Goal: Information Seeking & Learning: Learn about a topic

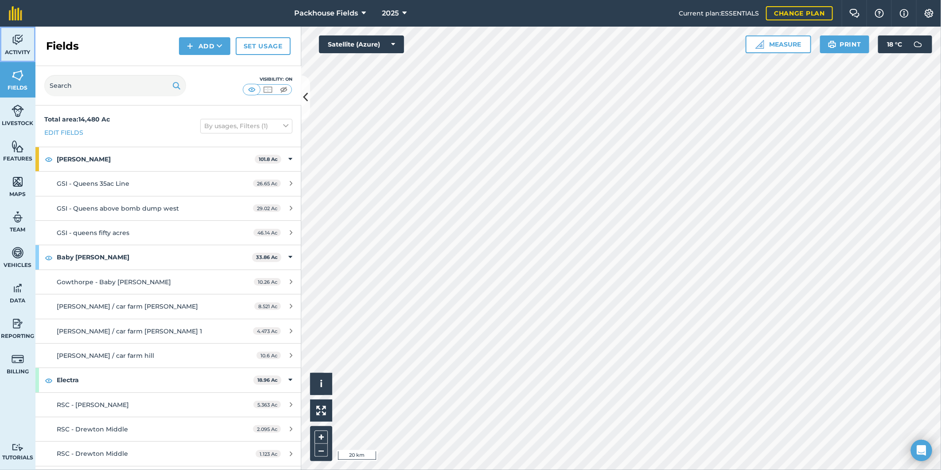
click at [19, 40] on img at bounding box center [18, 39] width 12 height 13
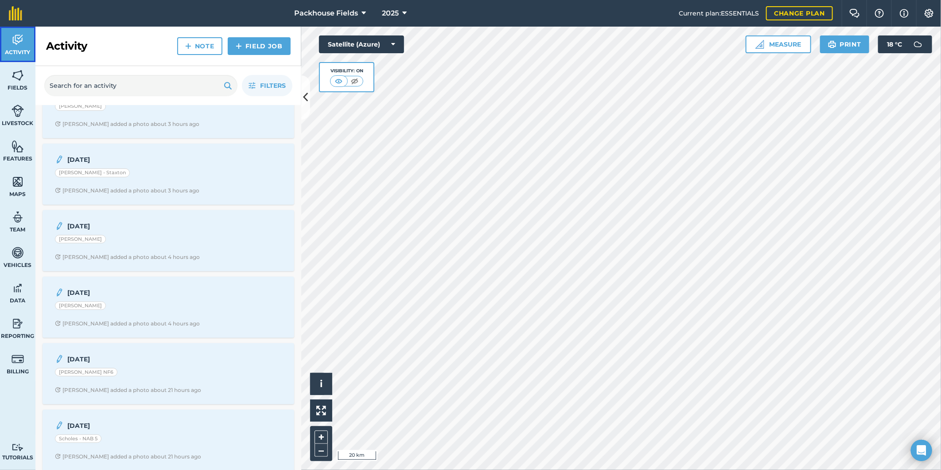
scroll to position [393, 0]
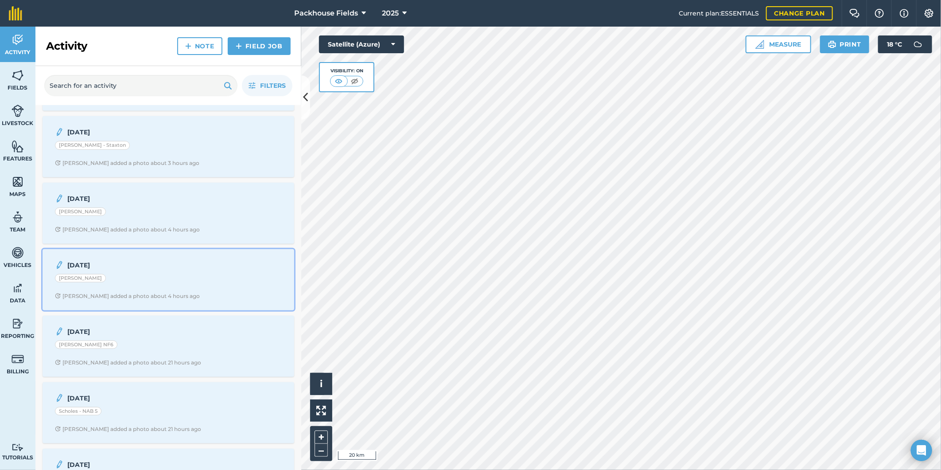
click at [167, 285] on div "[PERSON_NAME]" at bounding box center [168, 280] width 227 height 12
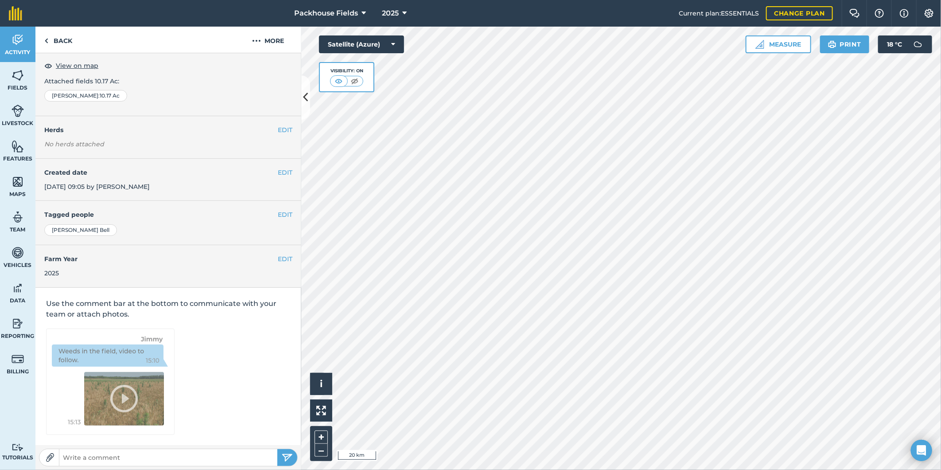
scroll to position [3, 0]
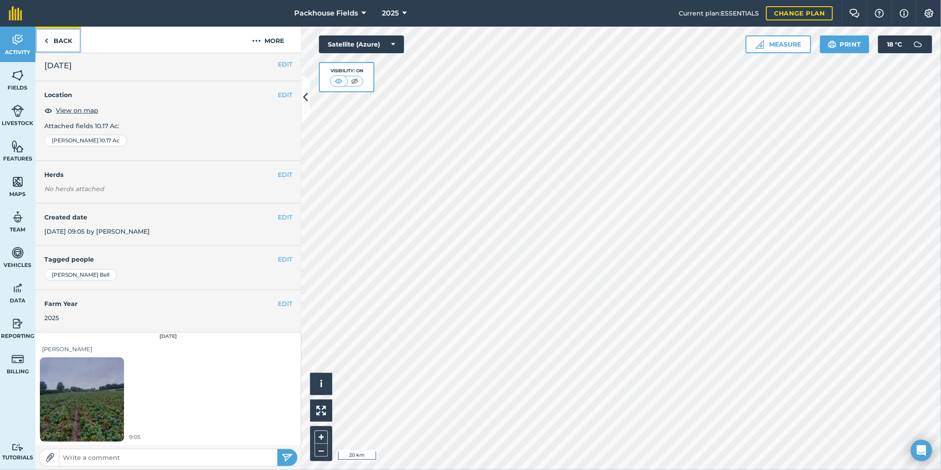
click at [68, 33] on link "Back" at bounding box center [58, 40] width 46 height 26
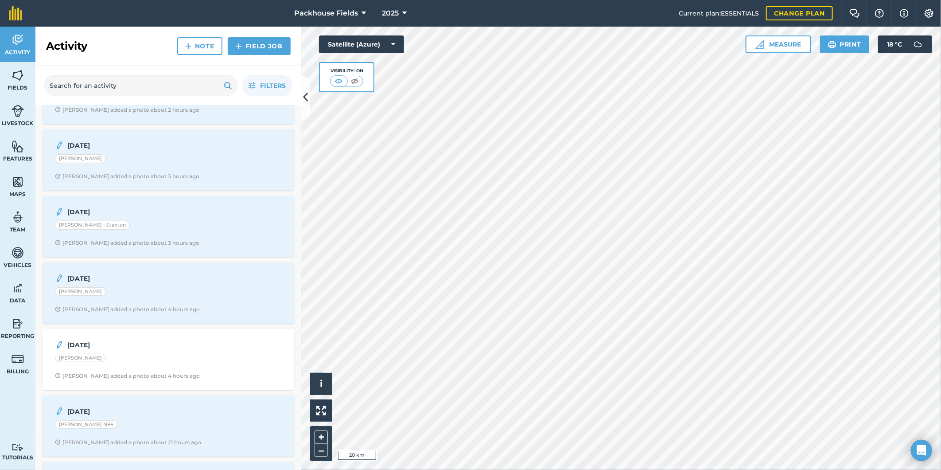
scroll to position [344, 0]
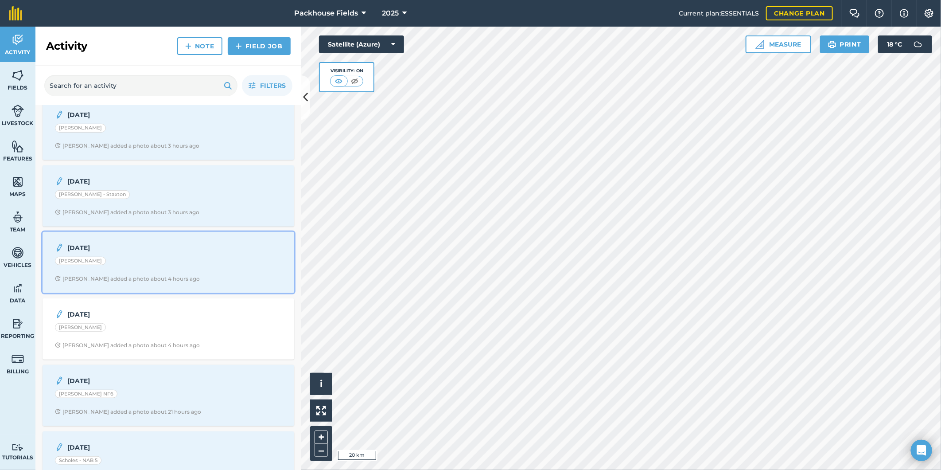
click at [165, 267] on div "[PERSON_NAME]" at bounding box center [168, 262] width 227 height 12
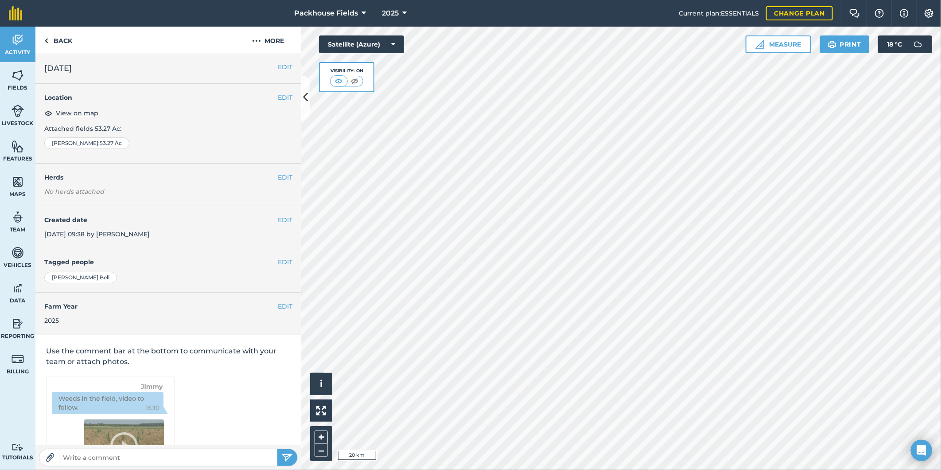
scroll to position [3, 0]
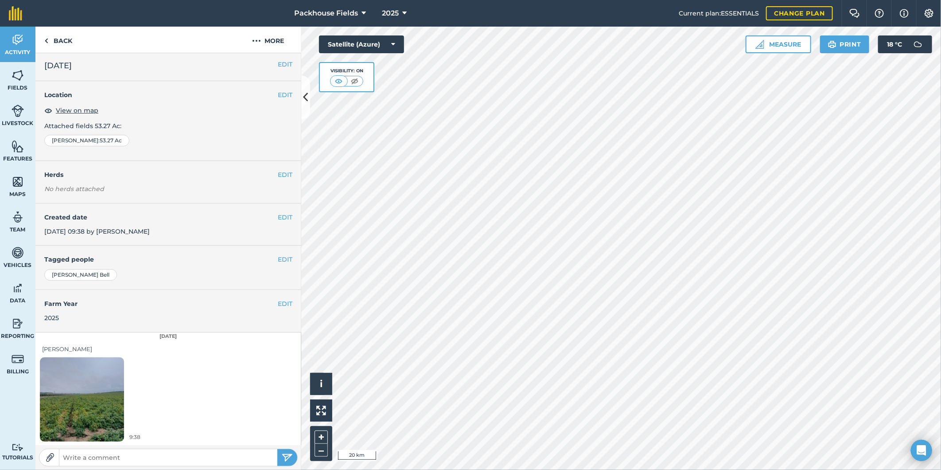
click at [83, 396] on img at bounding box center [82, 399] width 84 height 112
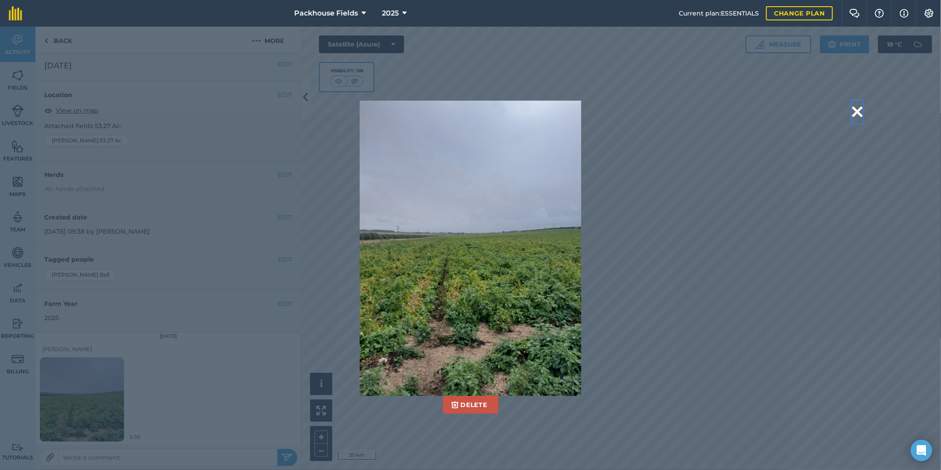
click at [857, 111] on button at bounding box center [857, 112] width 11 height 23
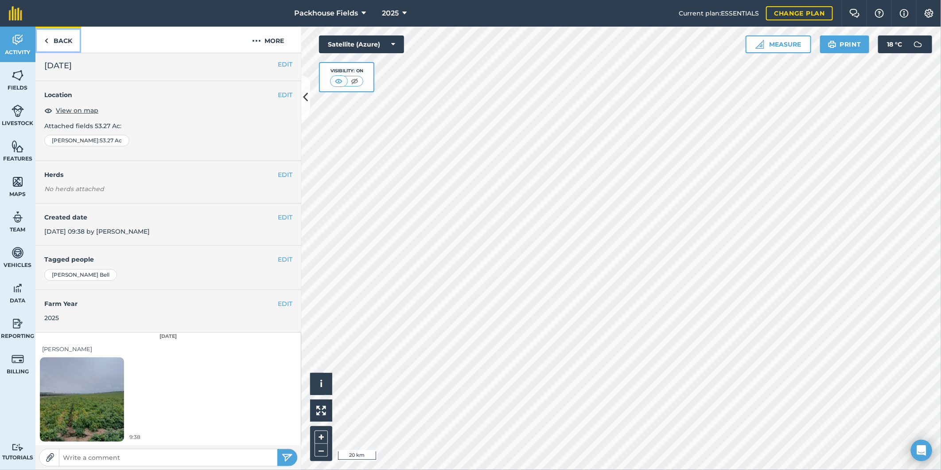
click at [65, 46] on link "Back" at bounding box center [58, 40] width 46 height 26
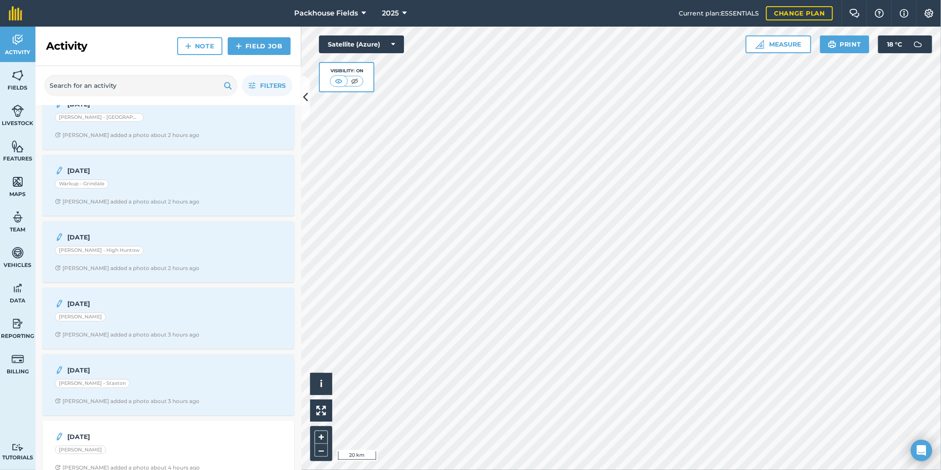
scroll to position [213, 0]
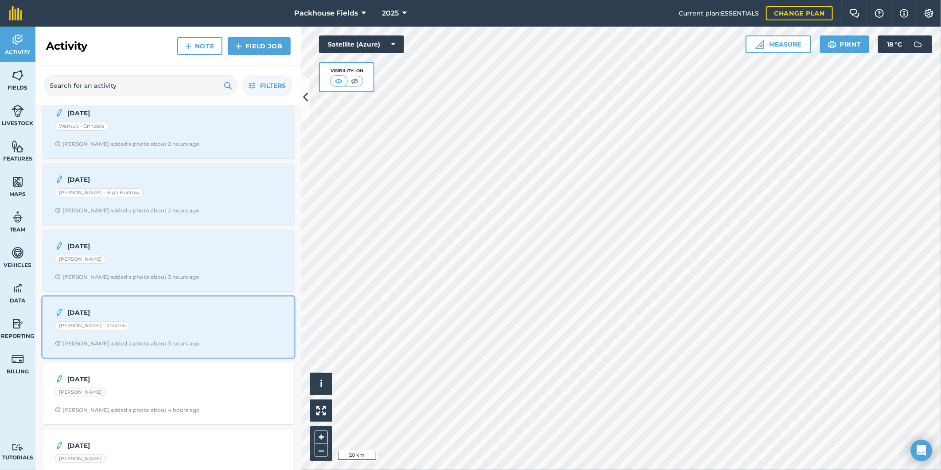
click at [181, 343] on span "[PERSON_NAME] added a photo about 3 hours ago" at bounding box center [168, 343] width 227 height 7
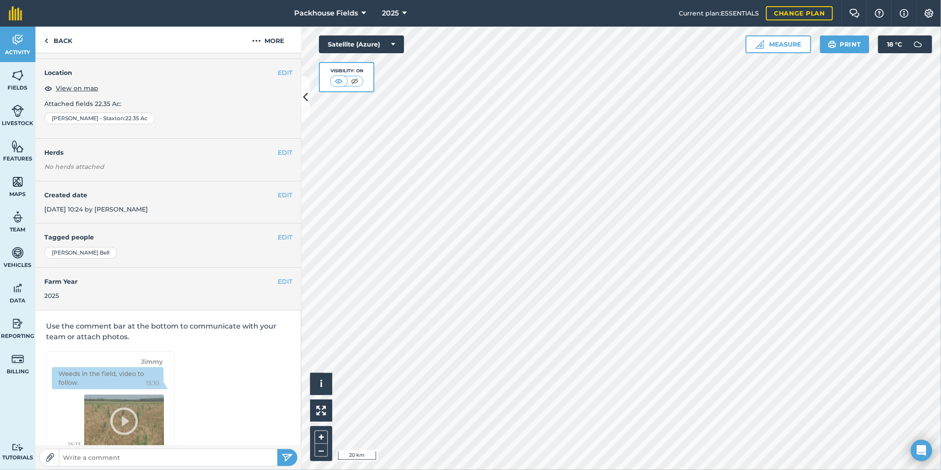
scroll to position [3, 0]
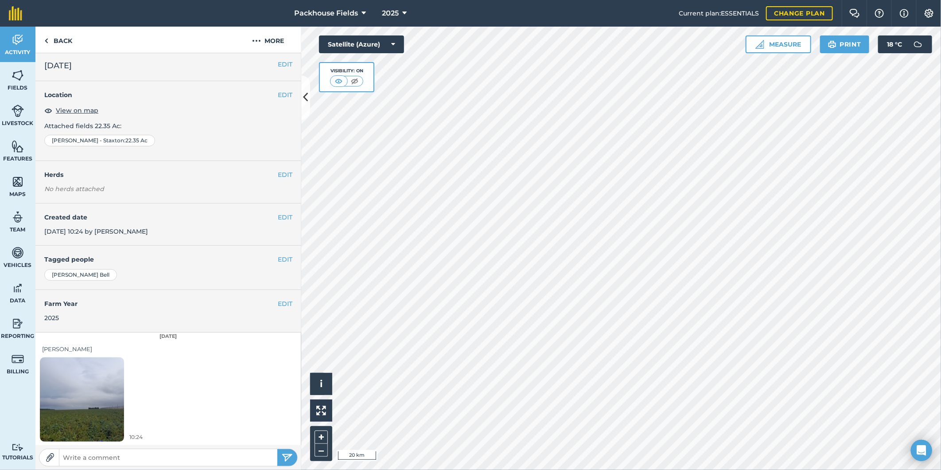
click at [117, 408] on img at bounding box center [82, 399] width 84 height 112
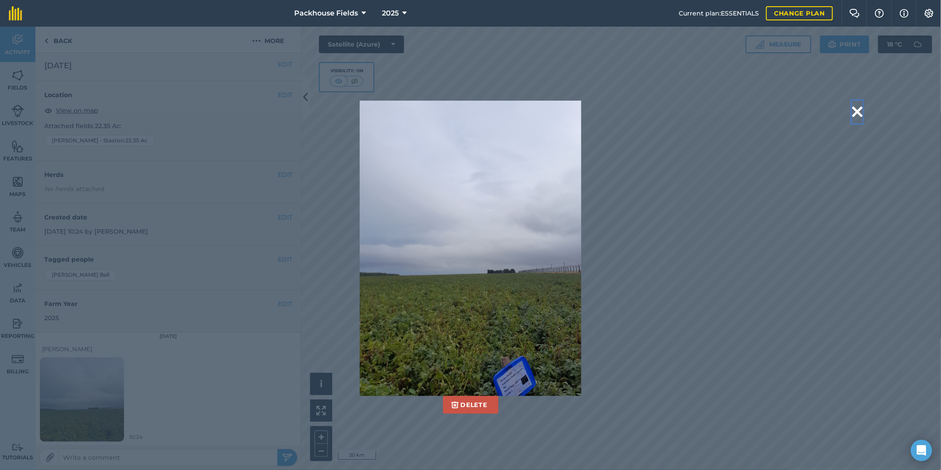
click at [852, 111] on button at bounding box center [857, 112] width 11 height 23
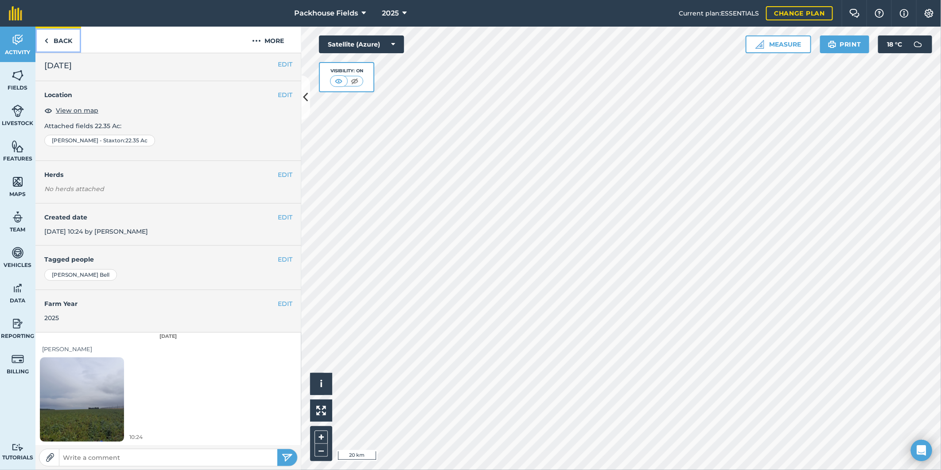
click at [73, 34] on link "Back" at bounding box center [58, 40] width 46 height 26
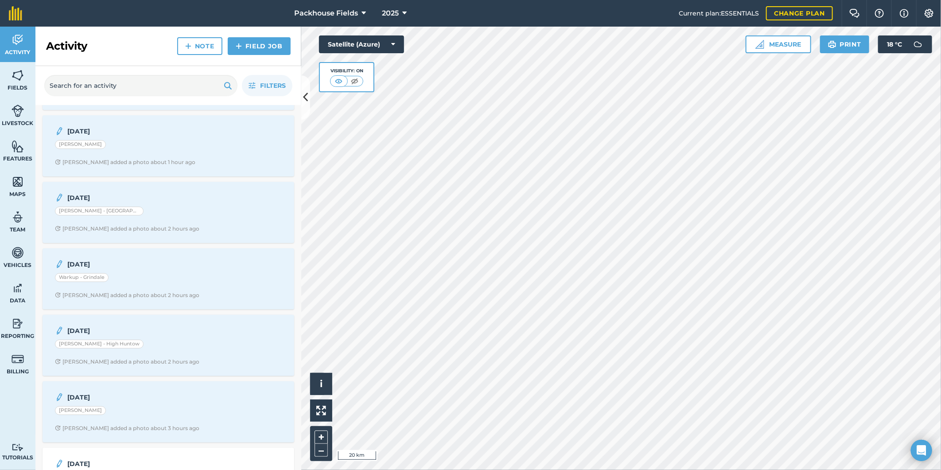
scroll to position [131, 0]
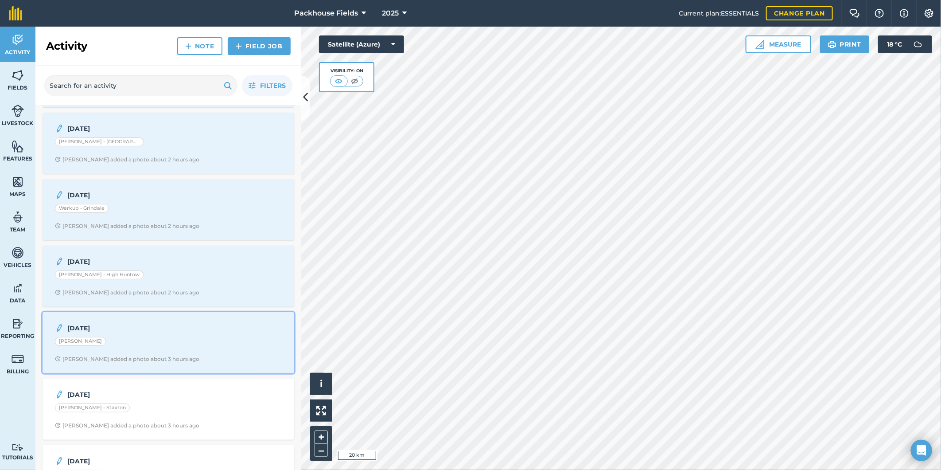
click at [193, 335] on div "[DATE] H [PERSON_NAME] added a photo about 3 hours ago" at bounding box center [168, 342] width 241 height 51
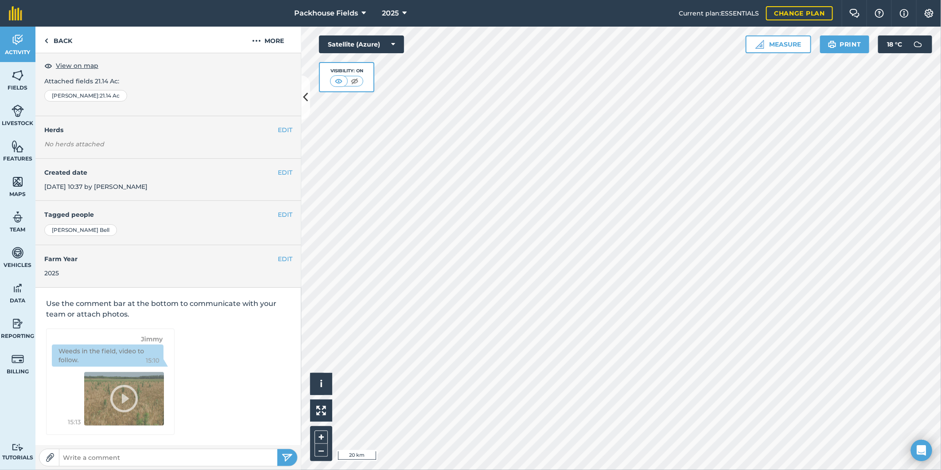
scroll to position [3, 0]
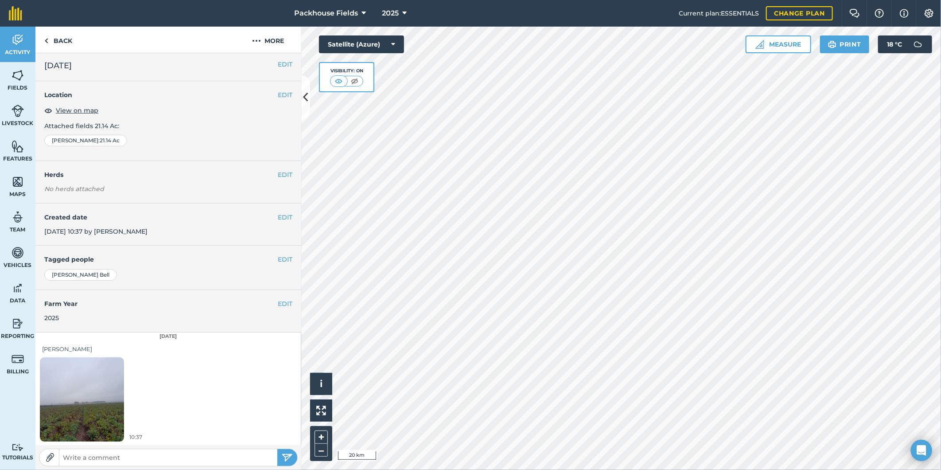
click at [54, 404] on img at bounding box center [82, 399] width 84 height 112
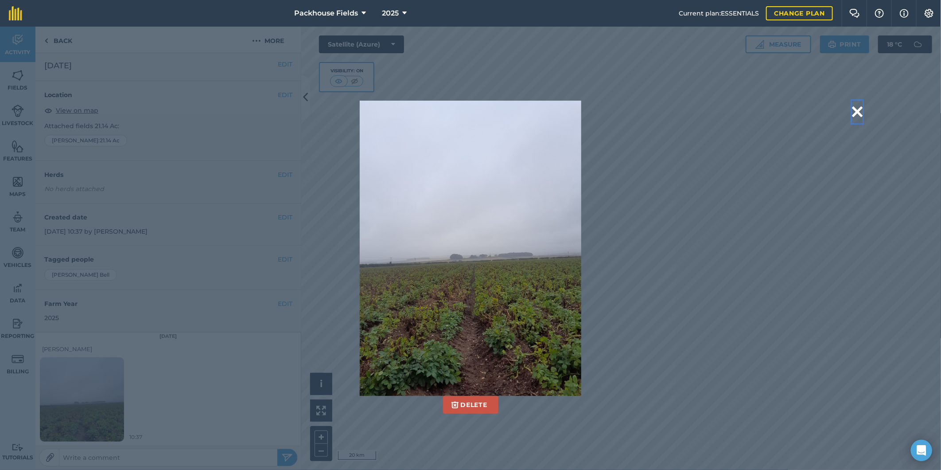
click at [859, 113] on button at bounding box center [857, 112] width 11 height 23
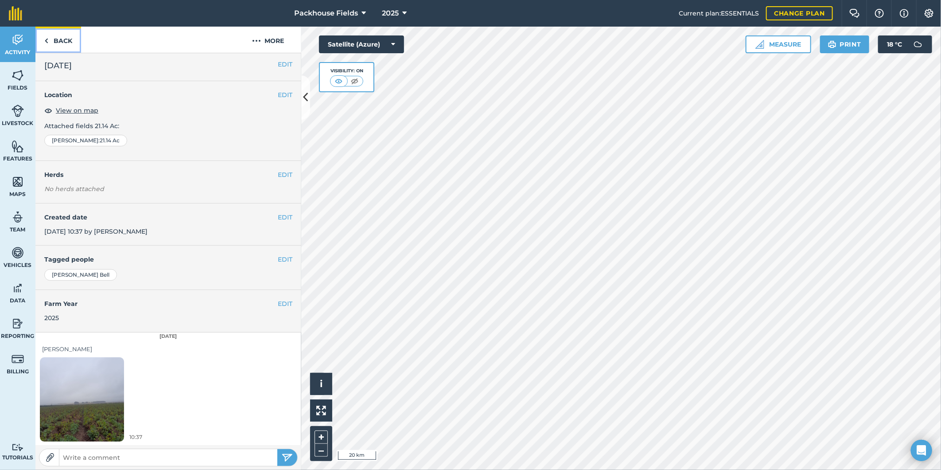
click at [78, 41] on link "Back" at bounding box center [58, 40] width 46 height 26
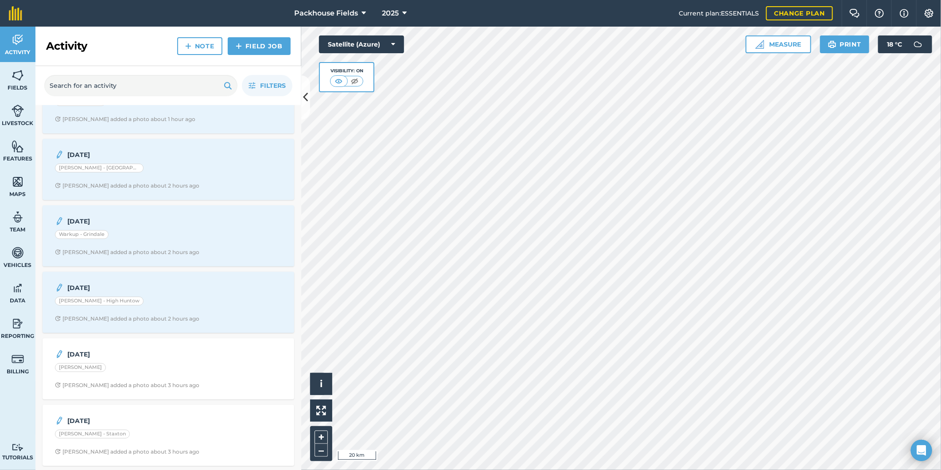
scroll to position [114, 0]
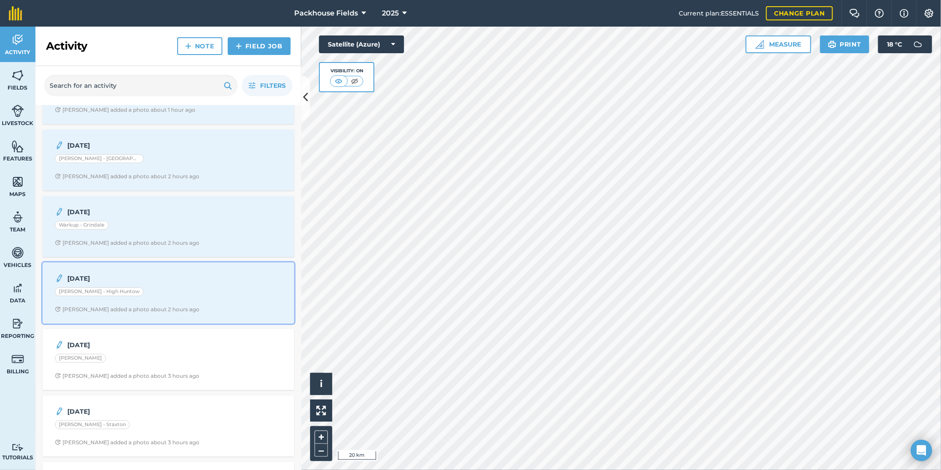
click at [175, 287] on div "[PERSON_NAME] - High Huntow" at bounding box center [168, 293] width 227 height 12
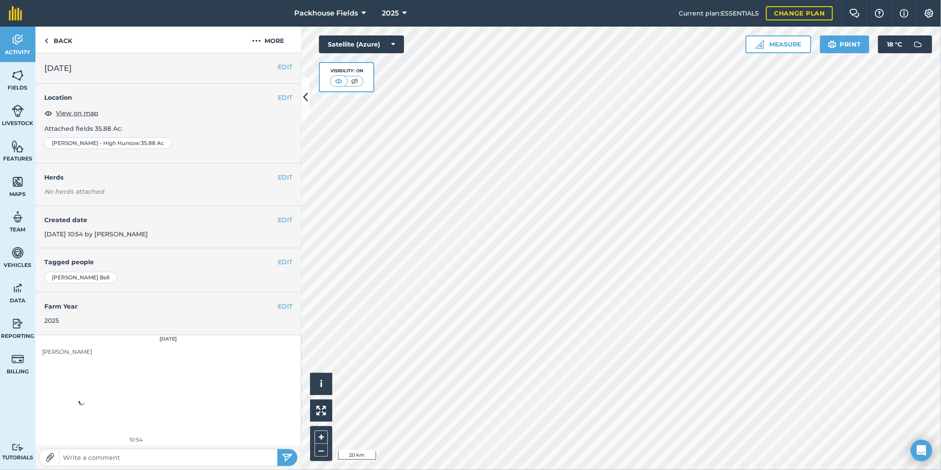
scroll to position [3, 0]
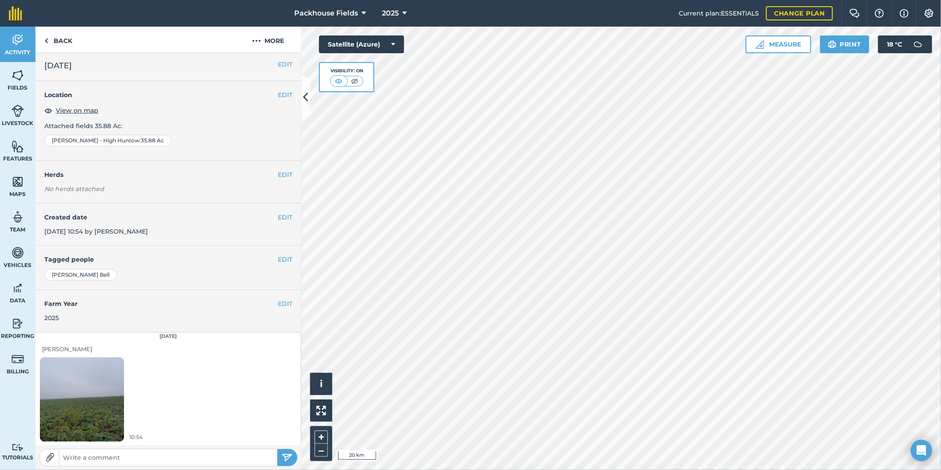
click at [95, 386] on img at bounding box center [82, 399] width 84 height 112
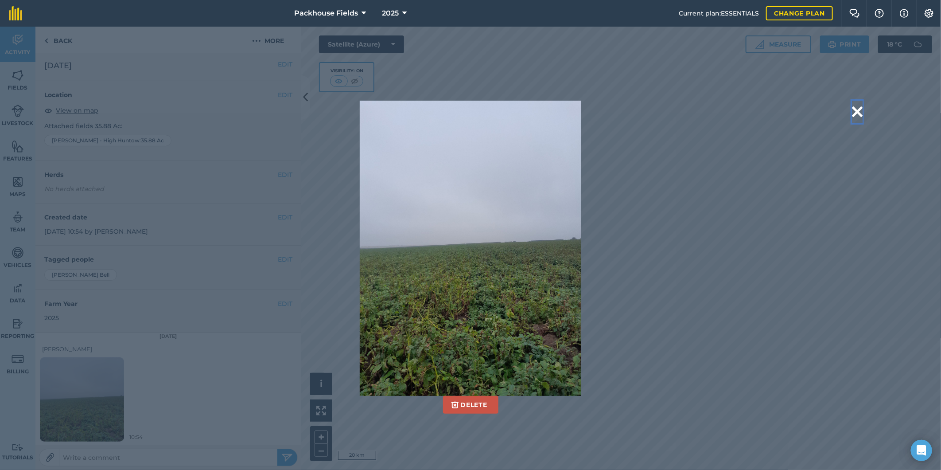
click at [858, 109] on button at bounding box center [857, 112] width 11 height 23
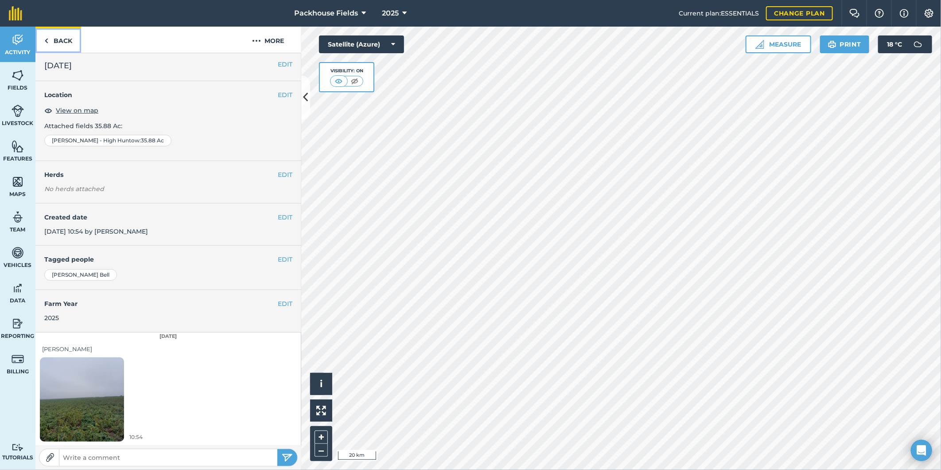
click at [65, 35] on link "Back" at bounding box center [58, 40] width 46 height 26
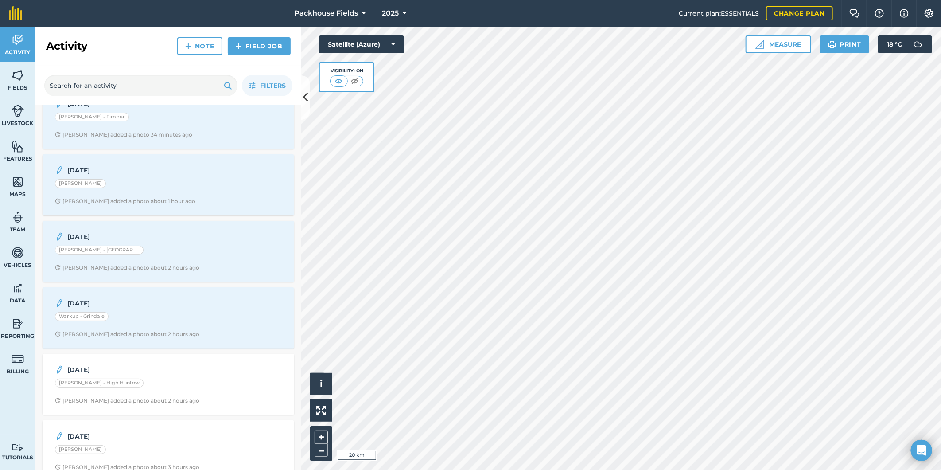
scroll to position [49, 0]
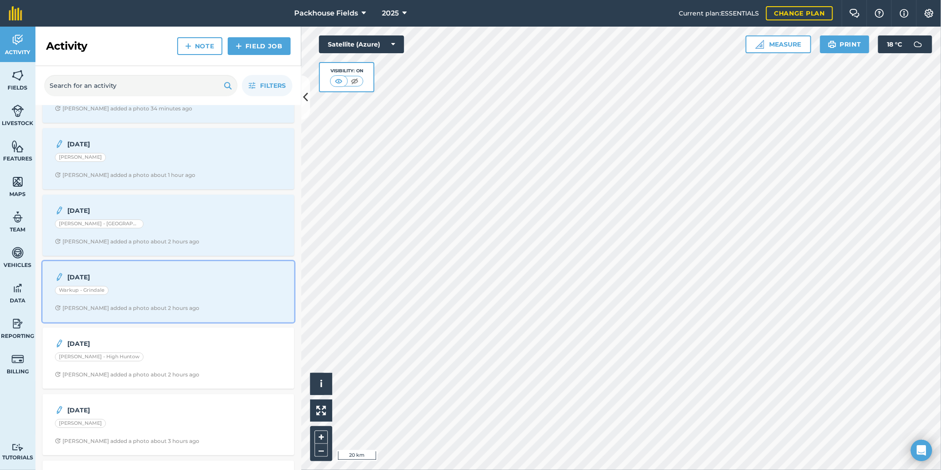
click at [144, 281] on strong "[DATE]" at bounding box center [137, 277] width 140 height 10
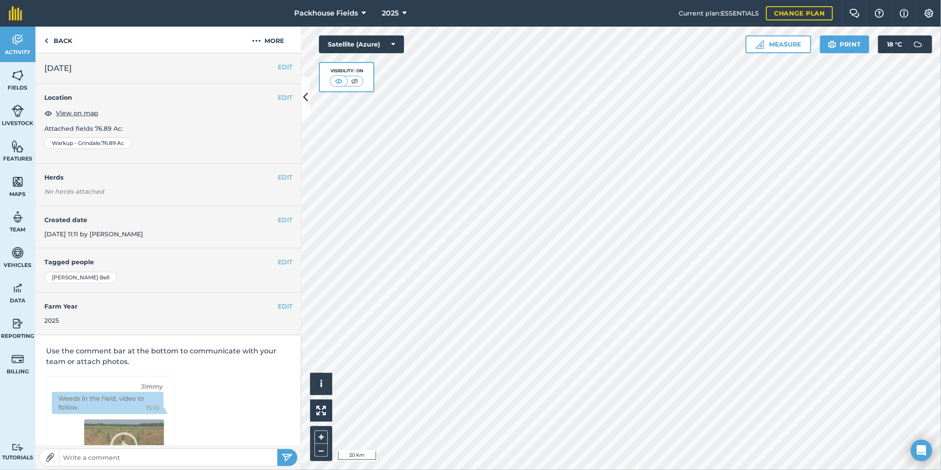
scroll to position [3, 0]
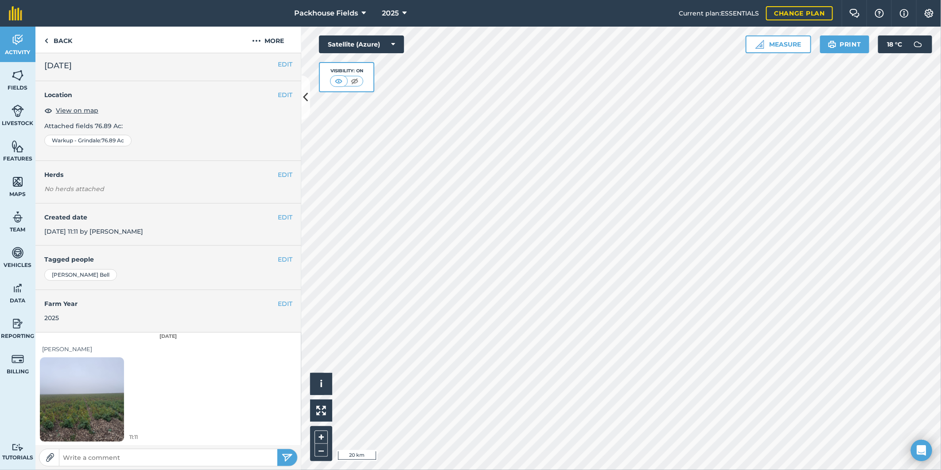
click at [85, 401] on img at bounding box center [82, 399] width 84 height 112
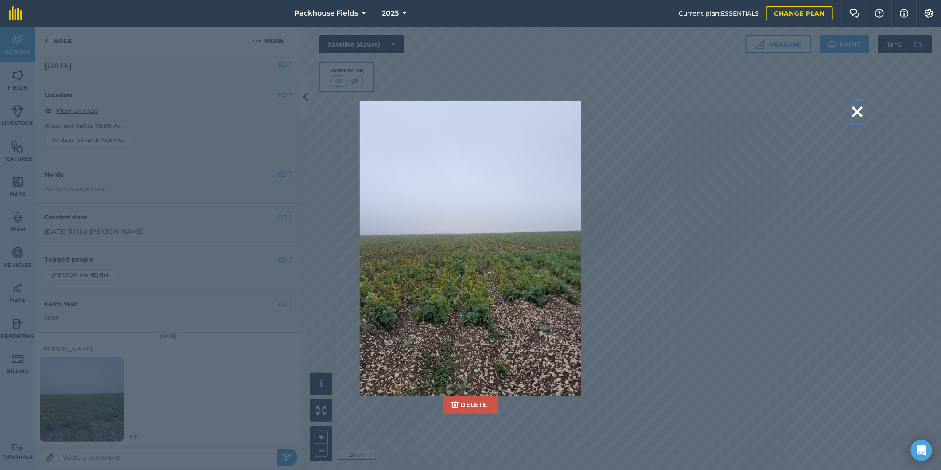
click at [857, 109] on button at bounding box center [857, 112] width 11 height 23
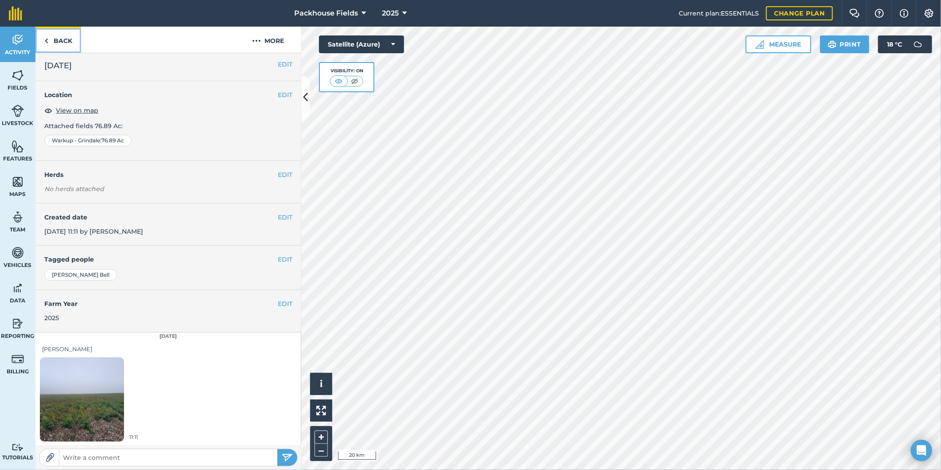
click at [67, 43] on link "Back" at bounding box center [58, 40] width 46 height 26
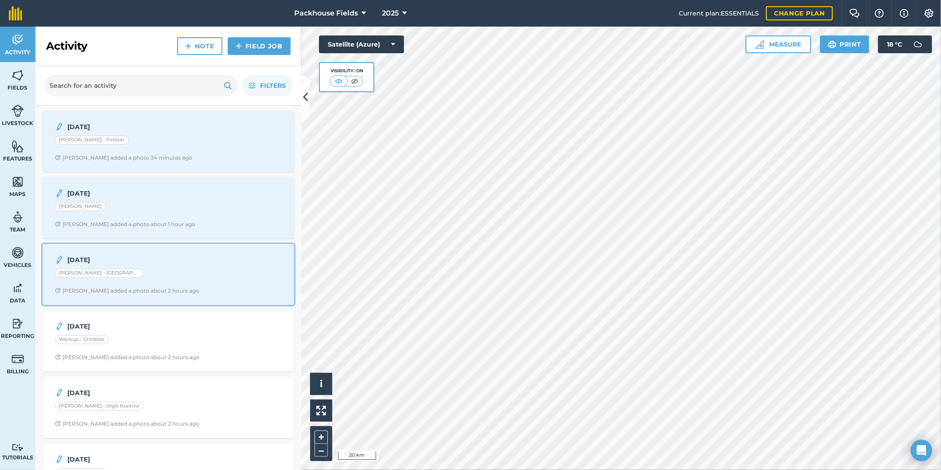
click at [162, 267] on div "[DATE] [PERSON_NAME] - Springdale [PERSON_NAME] added a photo about 2 hours ago" at bounding box center [168, 274] width 241 height 51
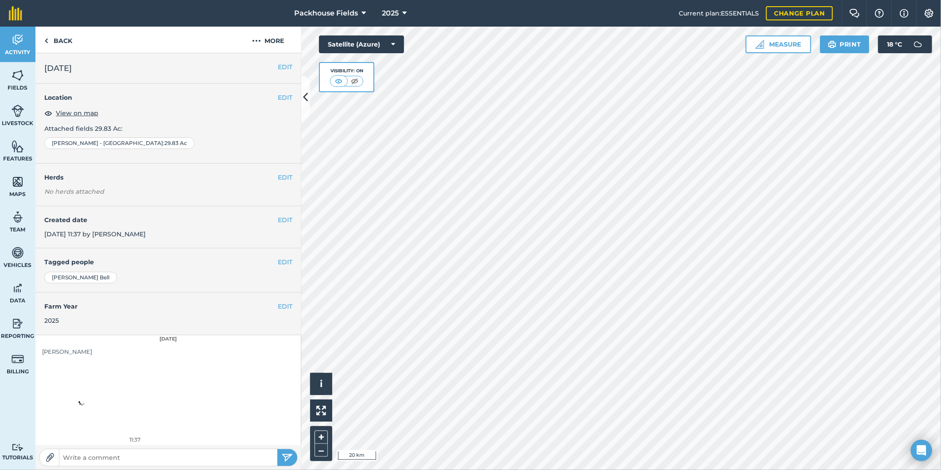
scroll to position [3, 0]
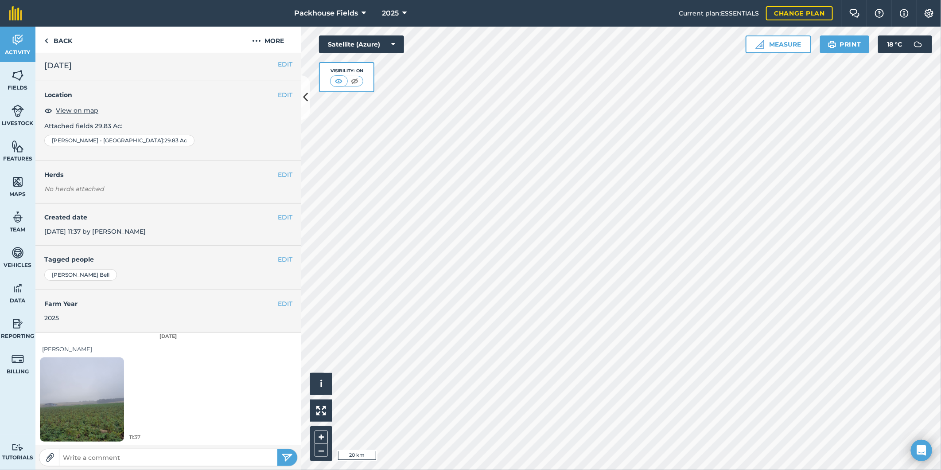
click at [80, 385] on img at bounding box center [82, 399] width 84 height 112
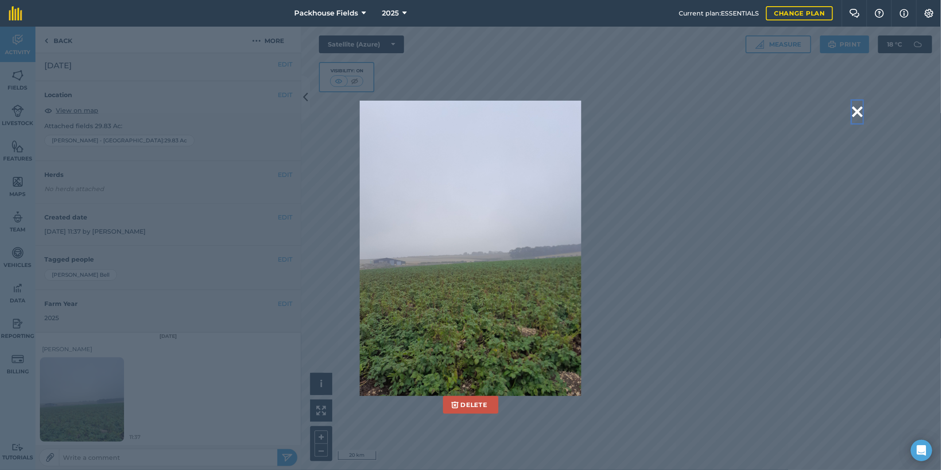
click at [855, 112] on button at bounding box center [857, 112] width 11 height 23
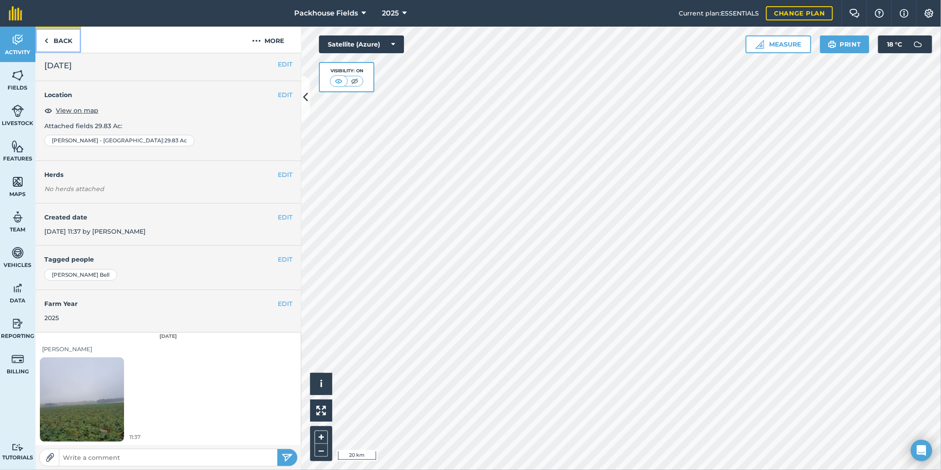
click at [68, 41] on link "Back" at bounding box center [58, 40] width 46 height 26
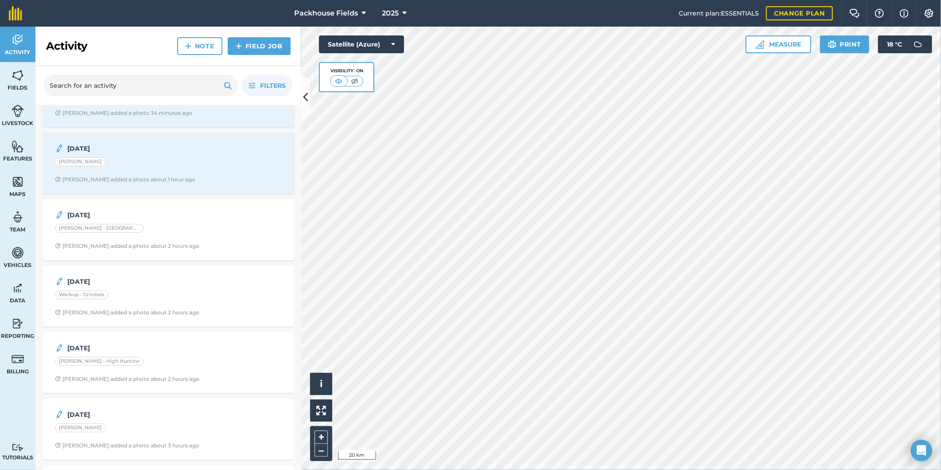
scroll to position [33, 0]
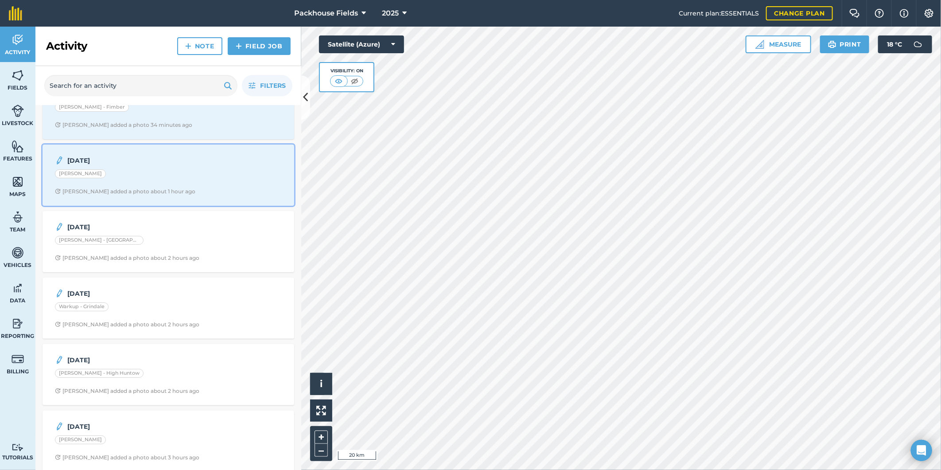
click at [178, 175] on div "[PERSON_NAME]" at bounding box center [168, 175] width 227 height 12
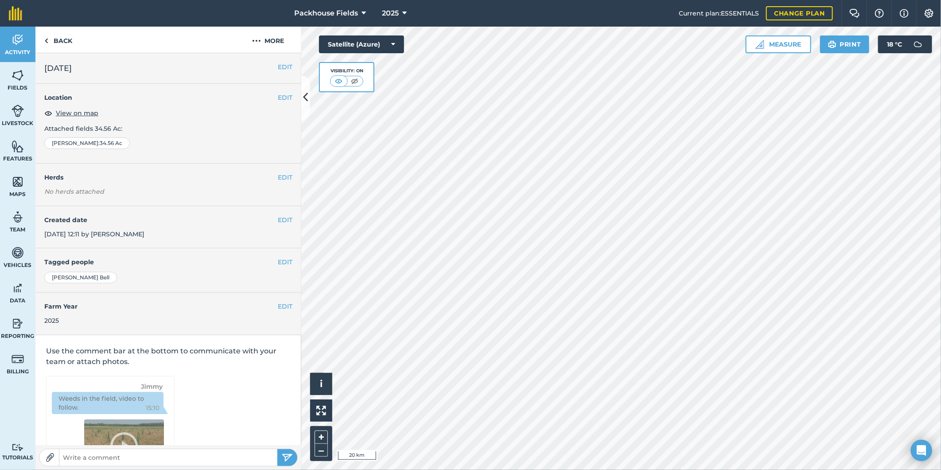
scroll to position [3, 0]
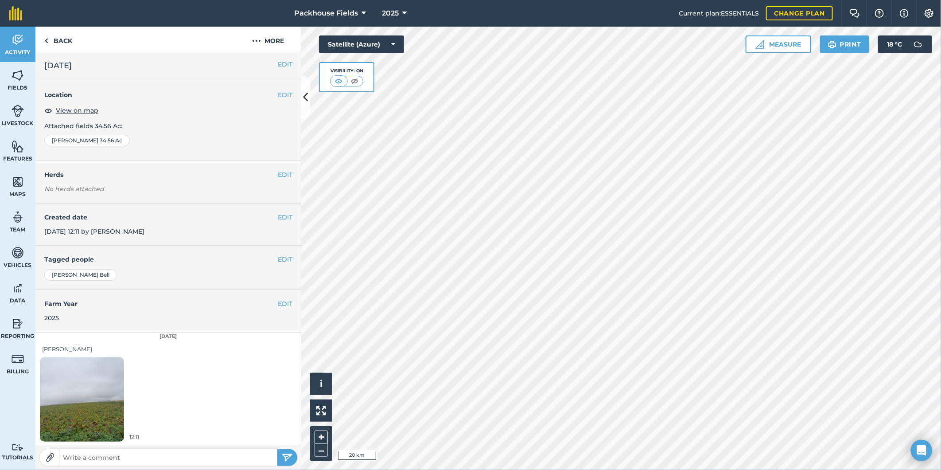
click at [95, 391] on img at bounding box center [82, 399] width 84 height 112
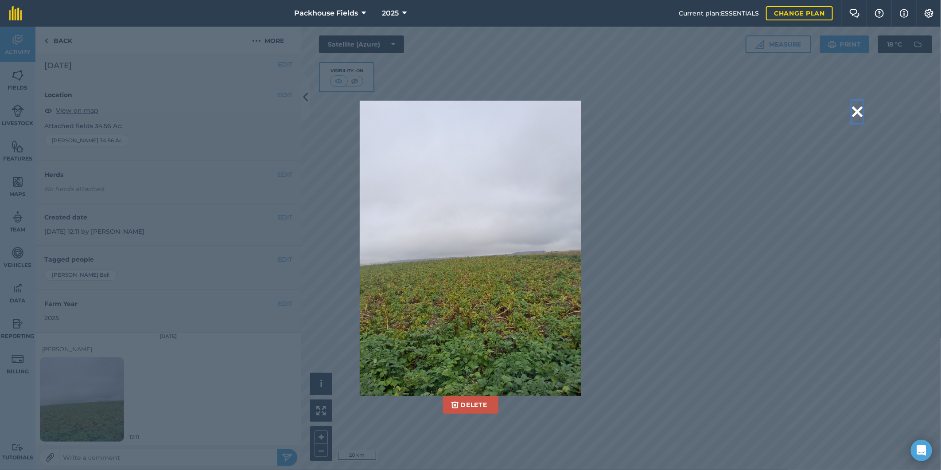
click at [856, 111] on button at bounding box center [857, 112] width 11 height 23
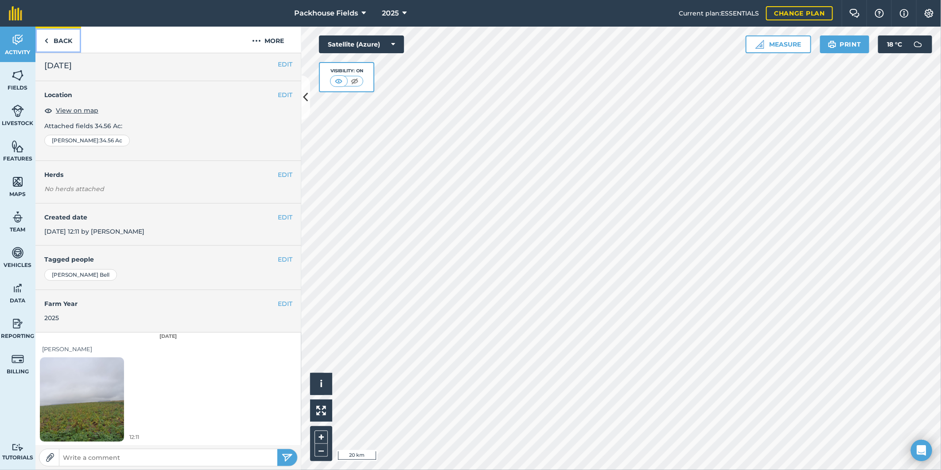
click at [62, 43] on link "Back" at bounding box center [58, 40] width 46 height 26
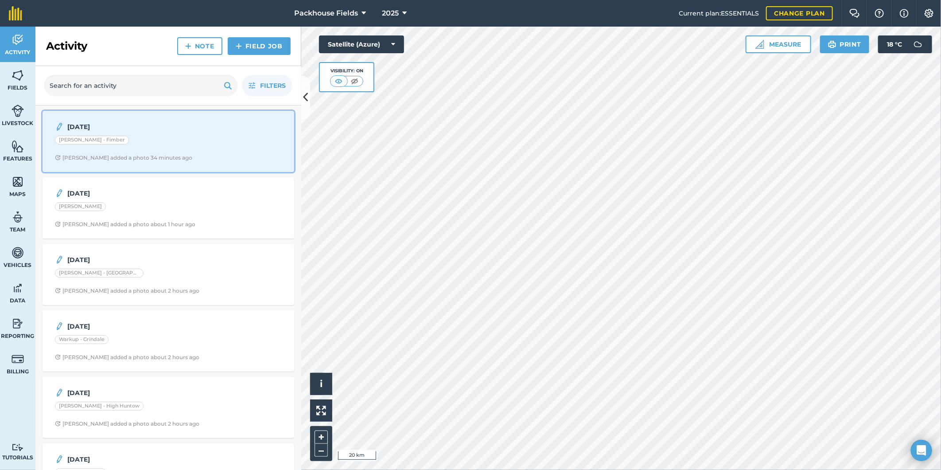
click at [165, 131] on strong "[DATE]" at bounding box center [137, 127] width 140 height 10
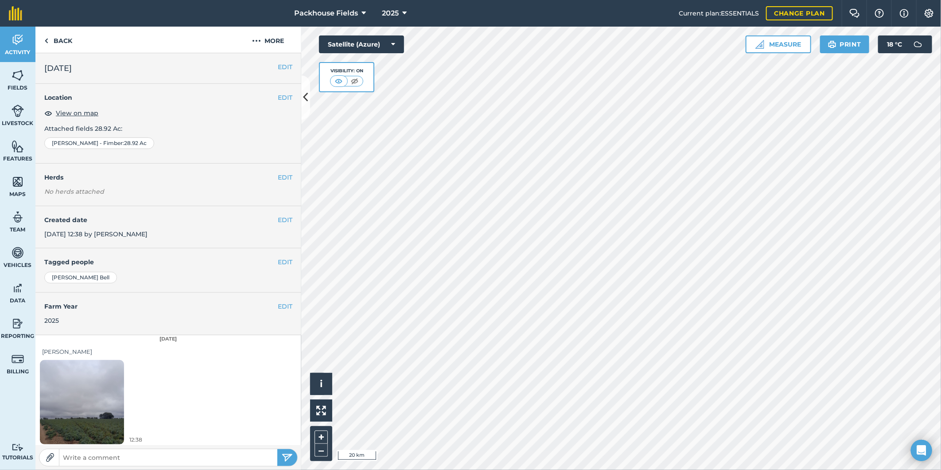
click at [83, 400] on img at bounding box center [82, 402] width 84 height 112
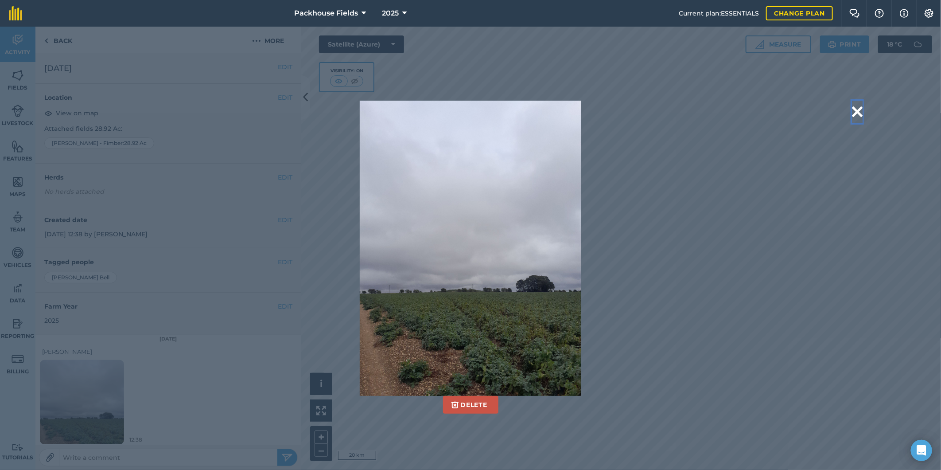
click at [861, 109] on button at bounding box center [857, 112] width 11 height 23
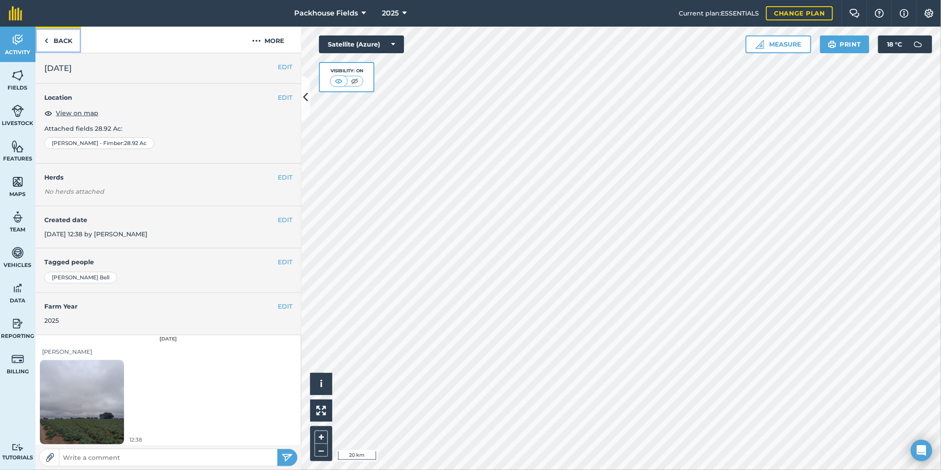
click at [59, 37] on link "Back" at bounding box center [58, 40] width 46 height 26
